Goal: Navigation & Orientation: Find specific page/section

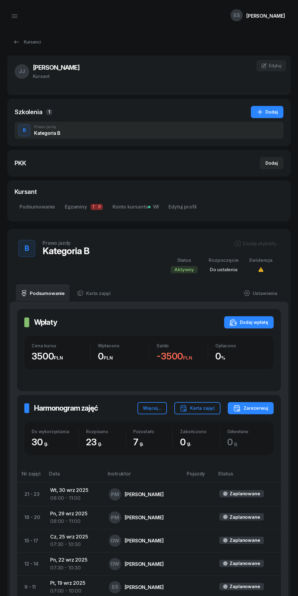
click at [16, 42] on icon at bounding box center [16, 41] width 5 height 3
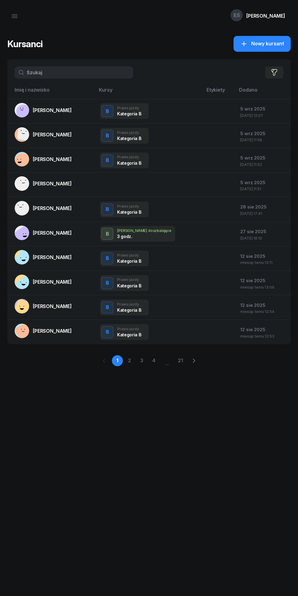
click at [15, 18] on icon "button" at bounding box center [14, 18] width 5 height 0
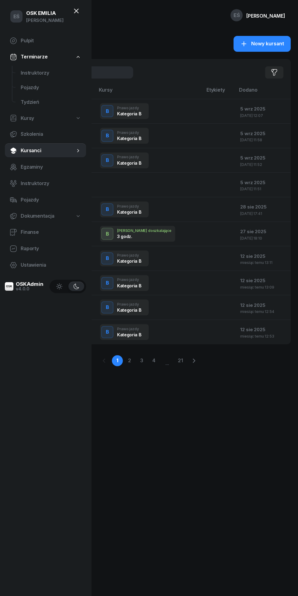
click at [31, 73] on span "Instruktorzy" at bounding box center [51, 73] width 61 height 8
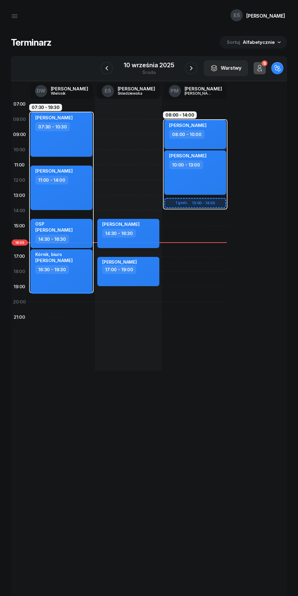
click at [188, 69] on icon "button" at bounding box center [191, 68] width 7 height 7
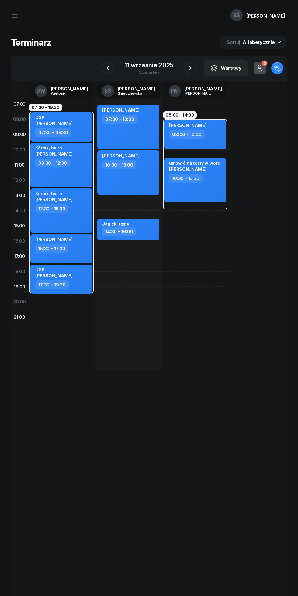
click at [190, 69] on icon "button" at bounding box center [190, 68] width 7 height 7
